Goal: Check status

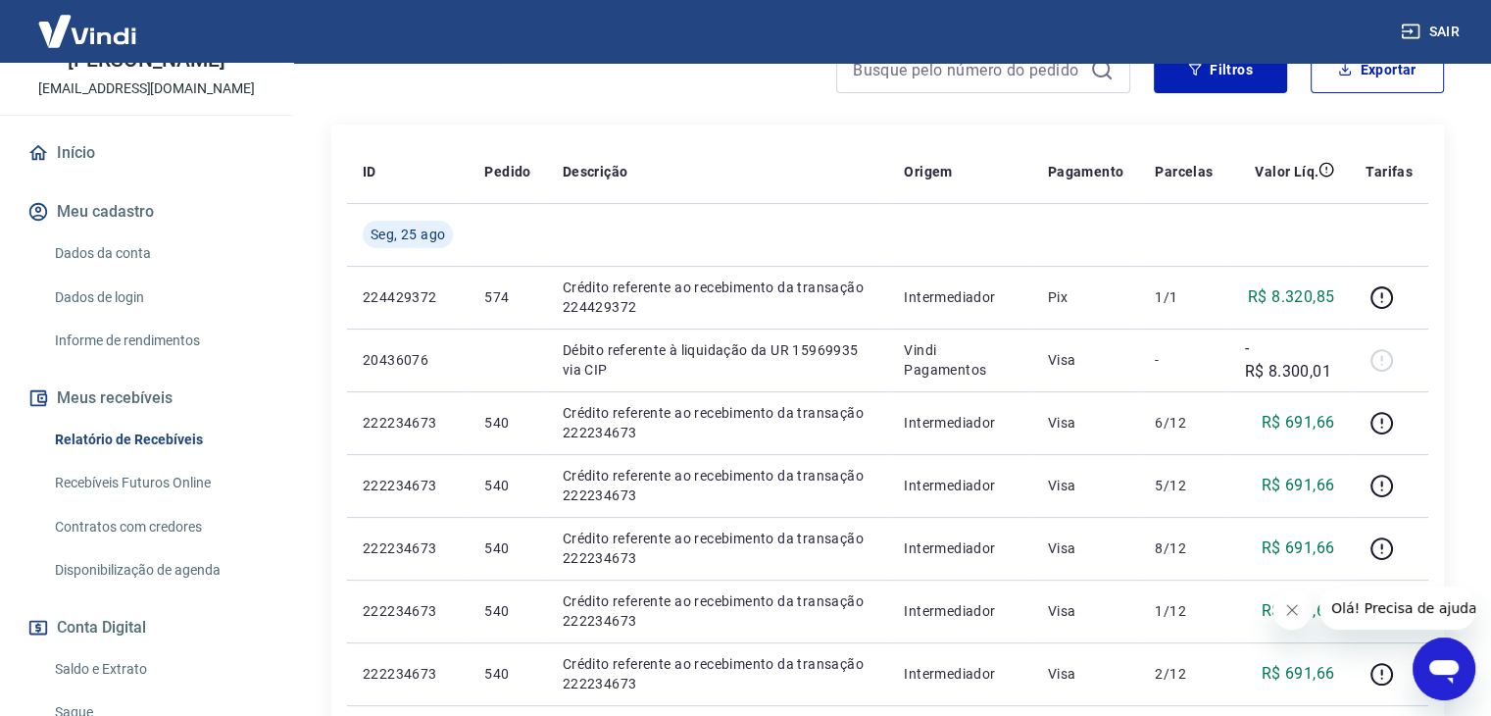
scroll to position [294, 0]
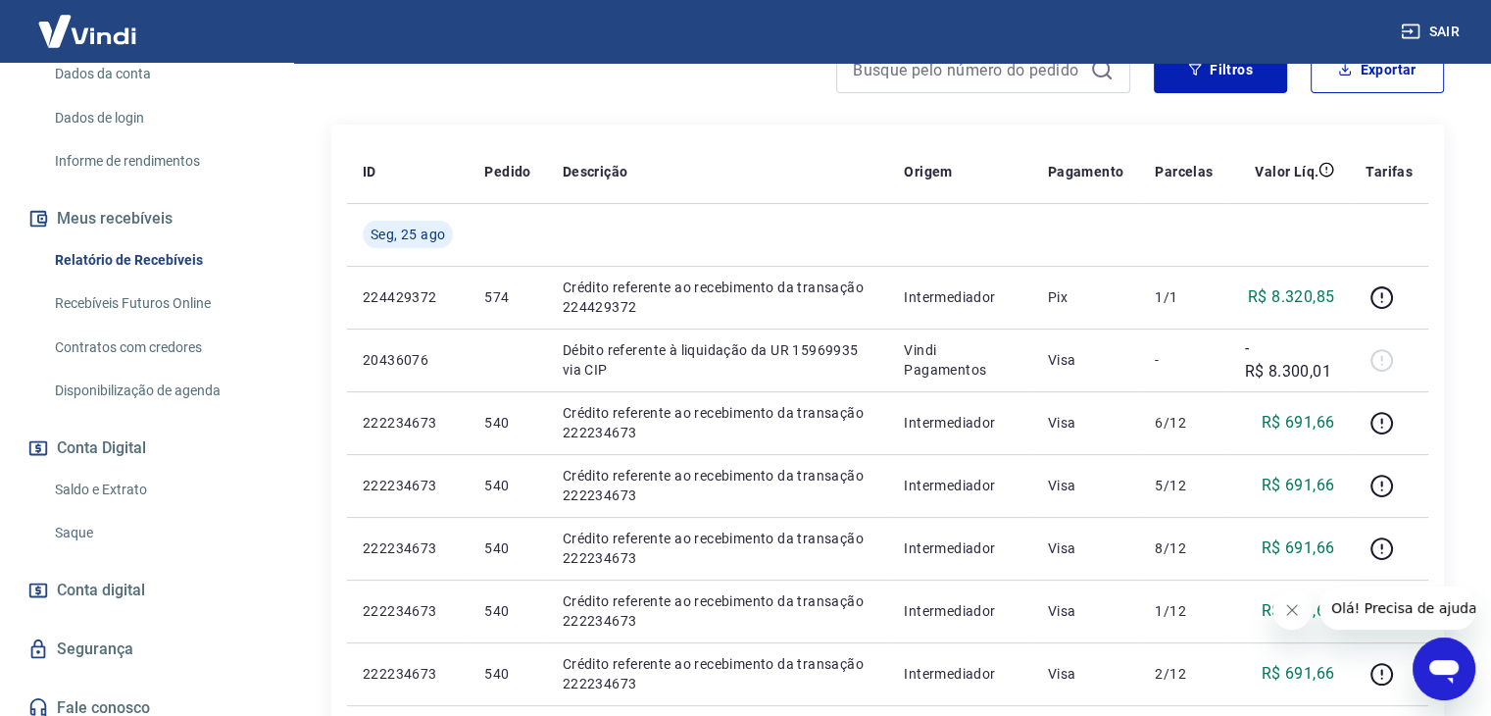
click at [147, 498] on link "Saldo e Extrato" at bounding box center [158, 490] width 223 height 40
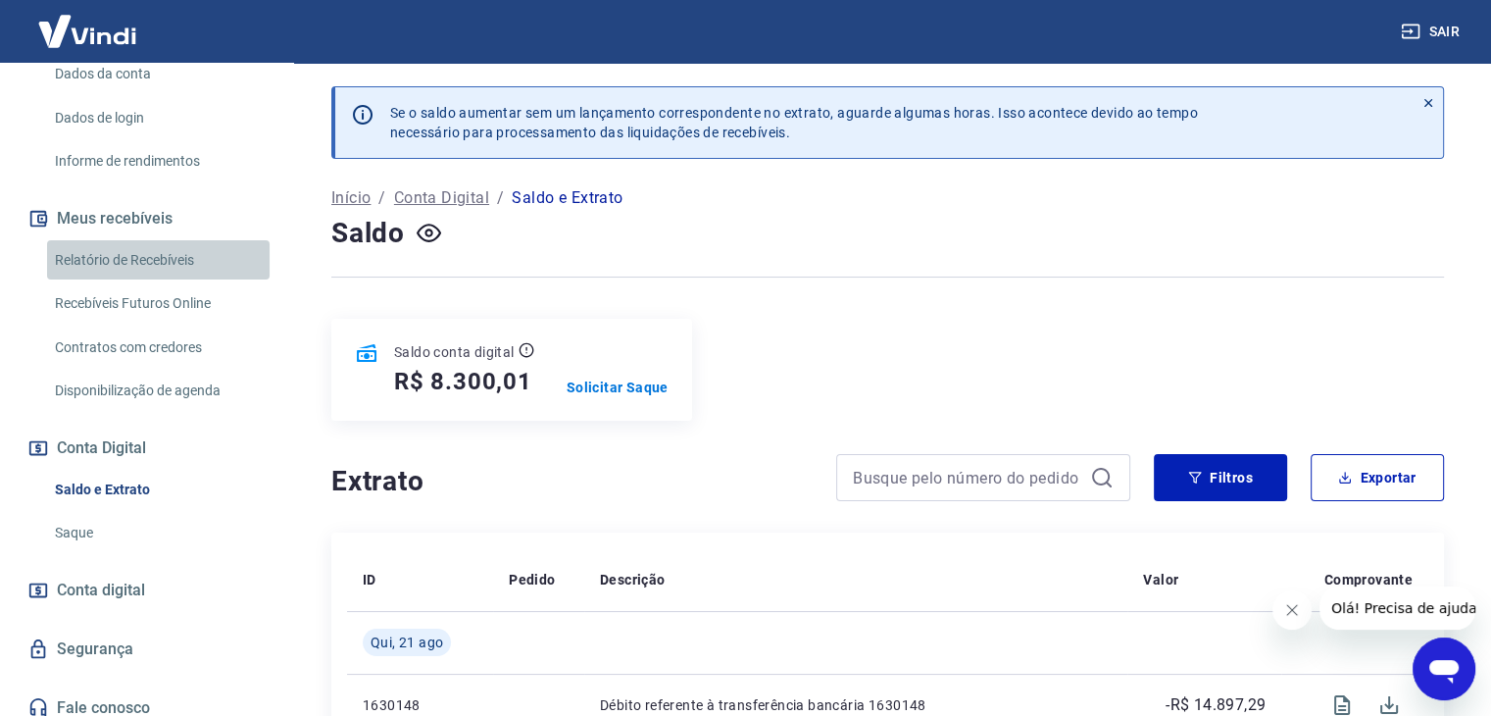
click at [180, 256] on link "Relatório de Recebíveis" at bounding box center [158, 260] width 223 height 40
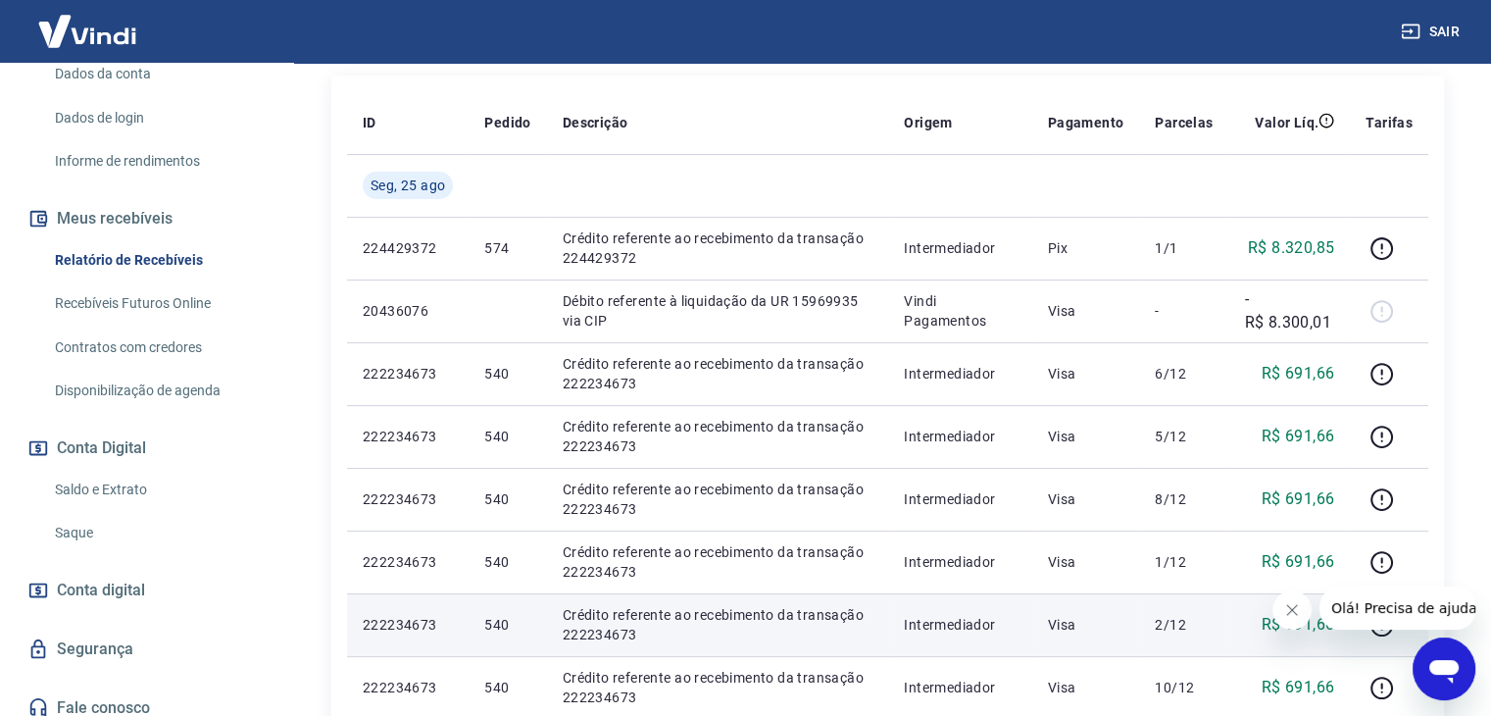
scroll to position [98, 0]
